Goal: Browse casually

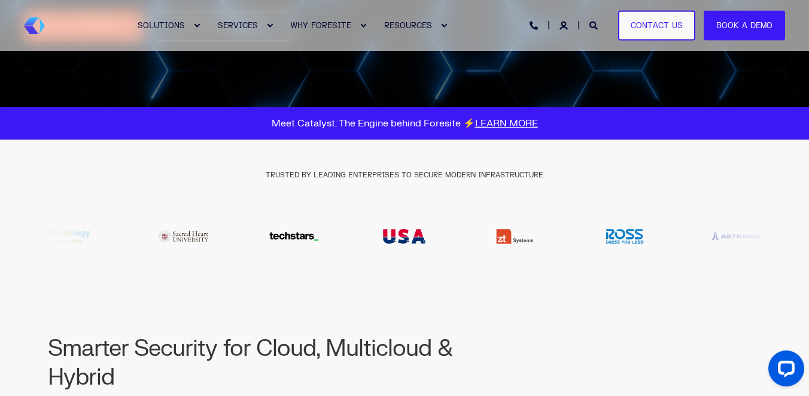
scroll to position [368, 0]
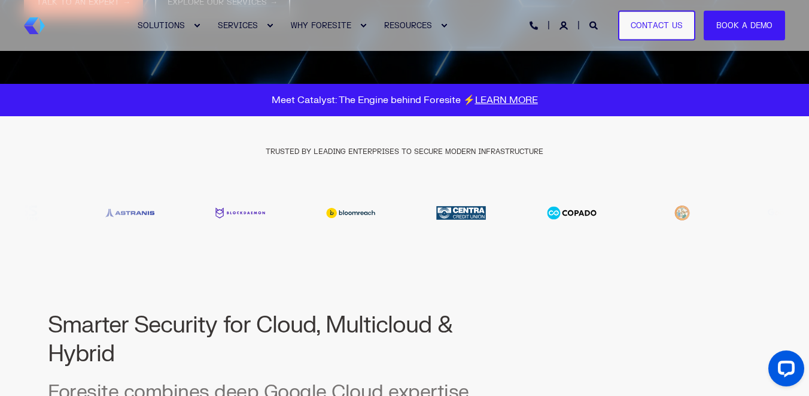
click at [221, 169] on div "TRUSTED BY LEADING ENTERPRISES TO SECURE MODERN INFRASTRUCTURE" at bounding box center [404, 183] width 809 height 135
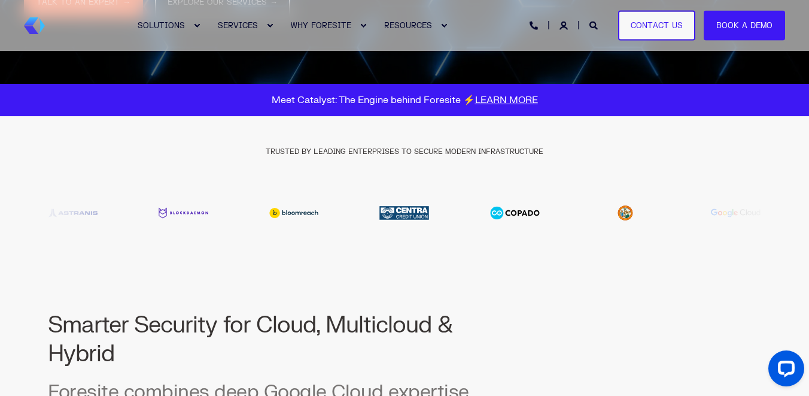
drag, startPoint x: 547, startPoint y: 215, endPoint x: 476, endPoint y: 198, distance: 72.2
click at [476, 198] on div "TRUSTED BY LEADING ENTERPRISES TO SECURE MODERN INFRASTRUCTURE" at bounding box center [404, 183] width 809 height 135
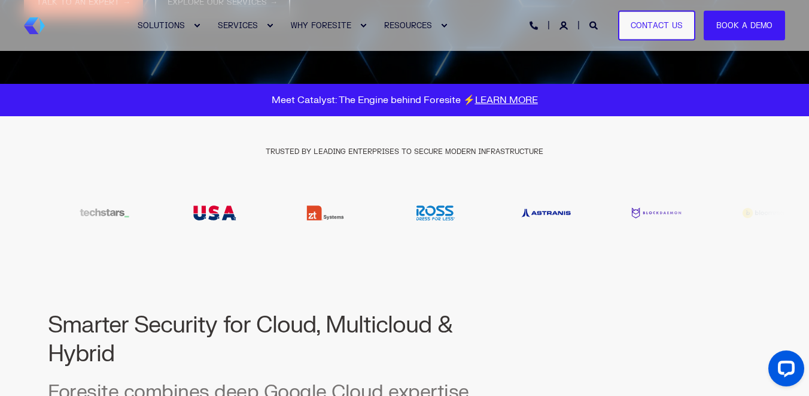
click at [497, 215] on img "1 / 21" at bounding box center [546, 212] width 99 height 29
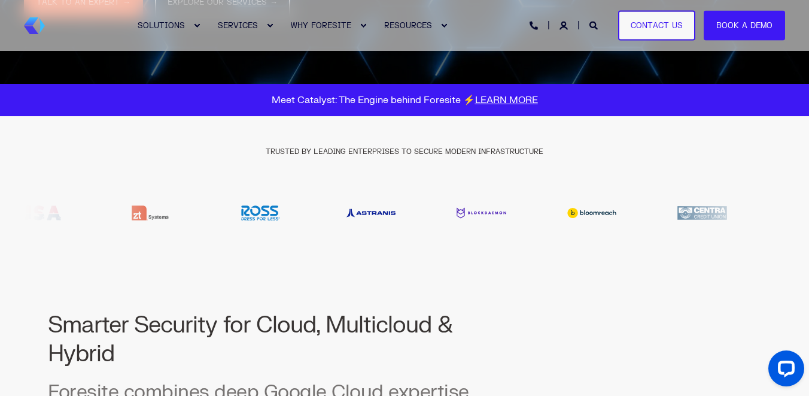
click at [432, 210] on img "2 / 21" at bounding box center [481, 212] width 99 height 29
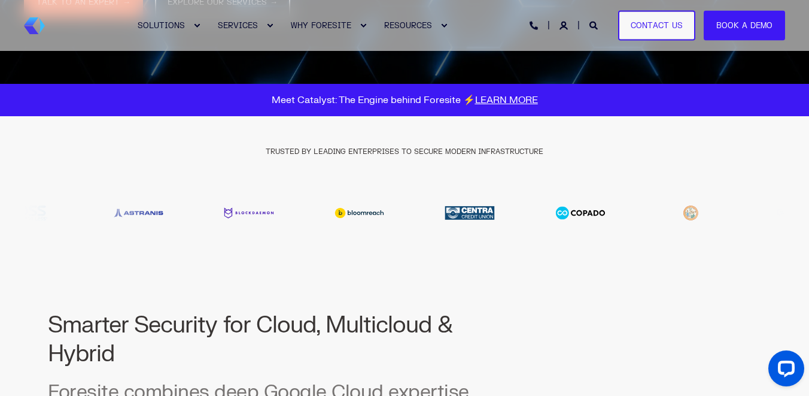
click at [338, 211] on div at bounding box center [404, 212] width 761 height 29
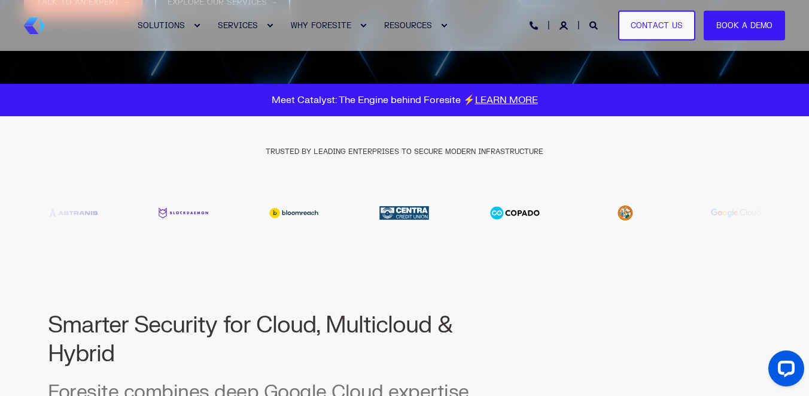
click at [499, 202] on img "5 / 21" at bounding box center [515, 212] width 99 height 29
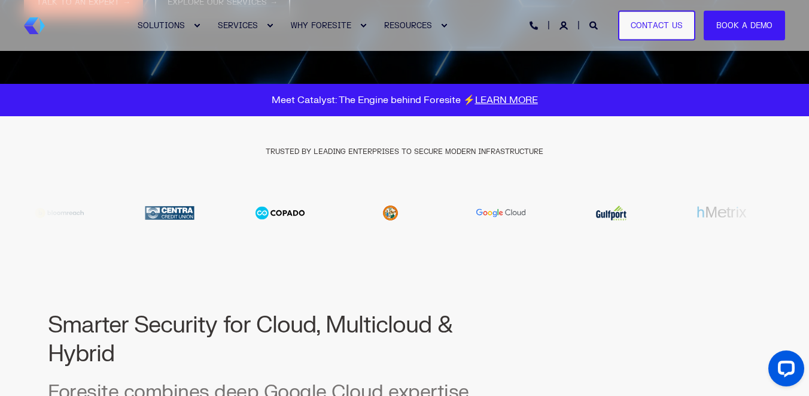
click at [230, 236] on div "TRUSTED BY LEADING ENTERPRISES TO SECURE MODERN INFRASTRUCTURE" at bounding box center [404, 183] width 809 height 135
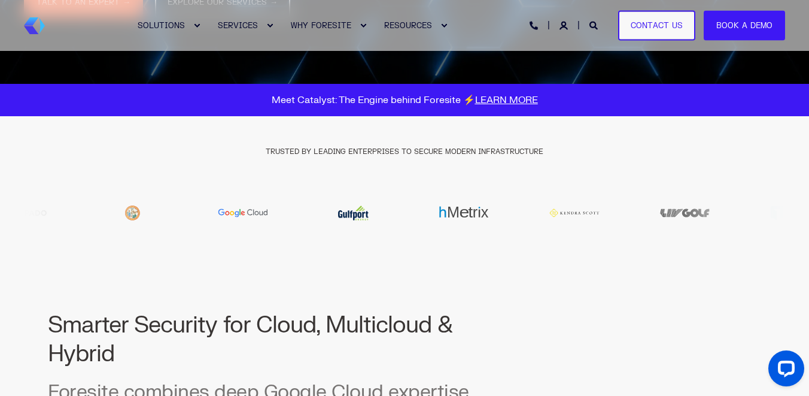
click at [380, 219] on img "8 / 21" at bounding box center [353, 212] width 99 height 29
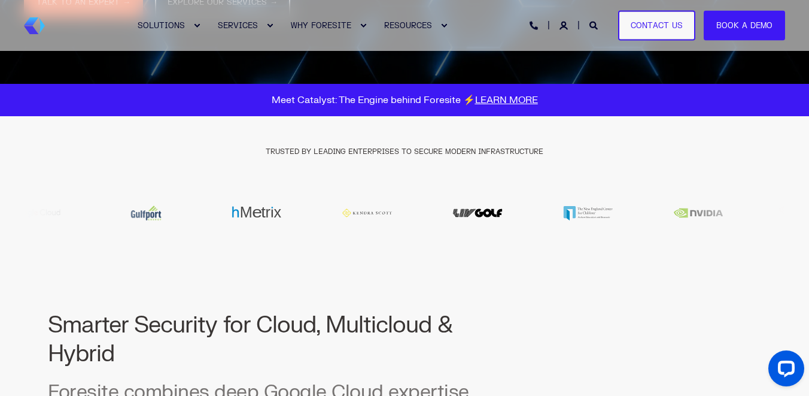
click at [380, 212] on img "10 / 21" at bounding box center [367, 212] width 99 height 29
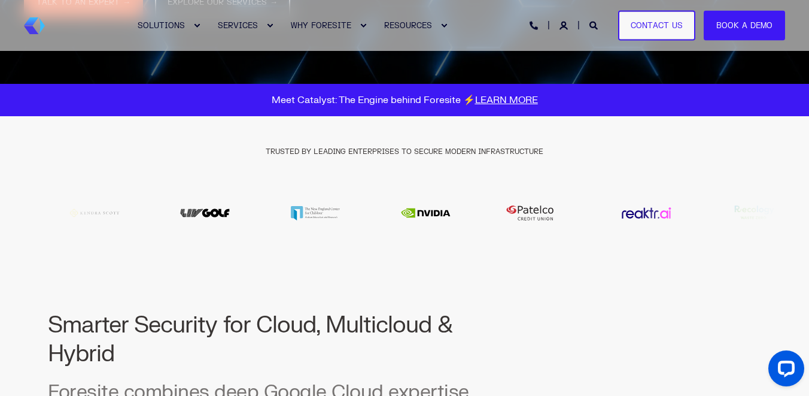
click at [303, 198] on div "TRUSTED BY LEADING ENTERPRISES TO SECURE MODERN INFRASTRUCTURE" at bounding box center [404, 183] width 809 height 135
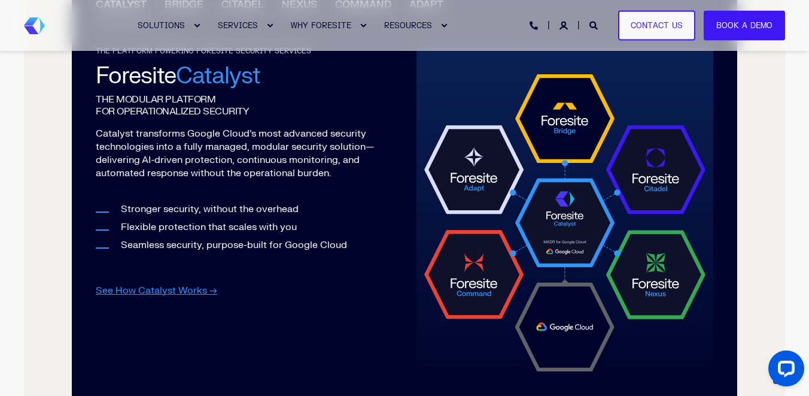
scroll to position [1340, 0]
